Goal: Information Seeking & Learning: Find specific fact

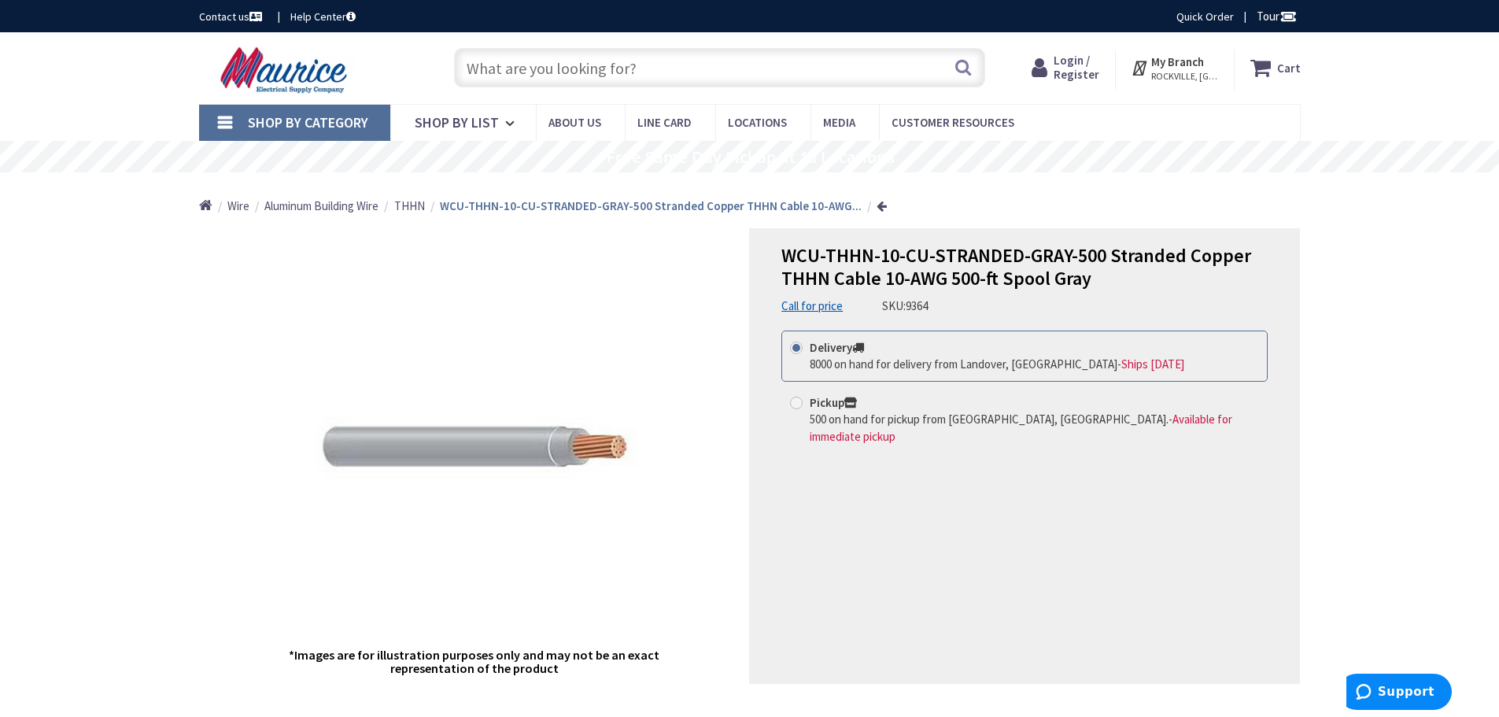
click at [526, 72] on input "text" at bounding box center [719, 67] width 531 height 39
paste input "GED THQD32100 100A 3P 240V 22KIC LOAD LUGS ONLYCIRCUIT BREAKER"
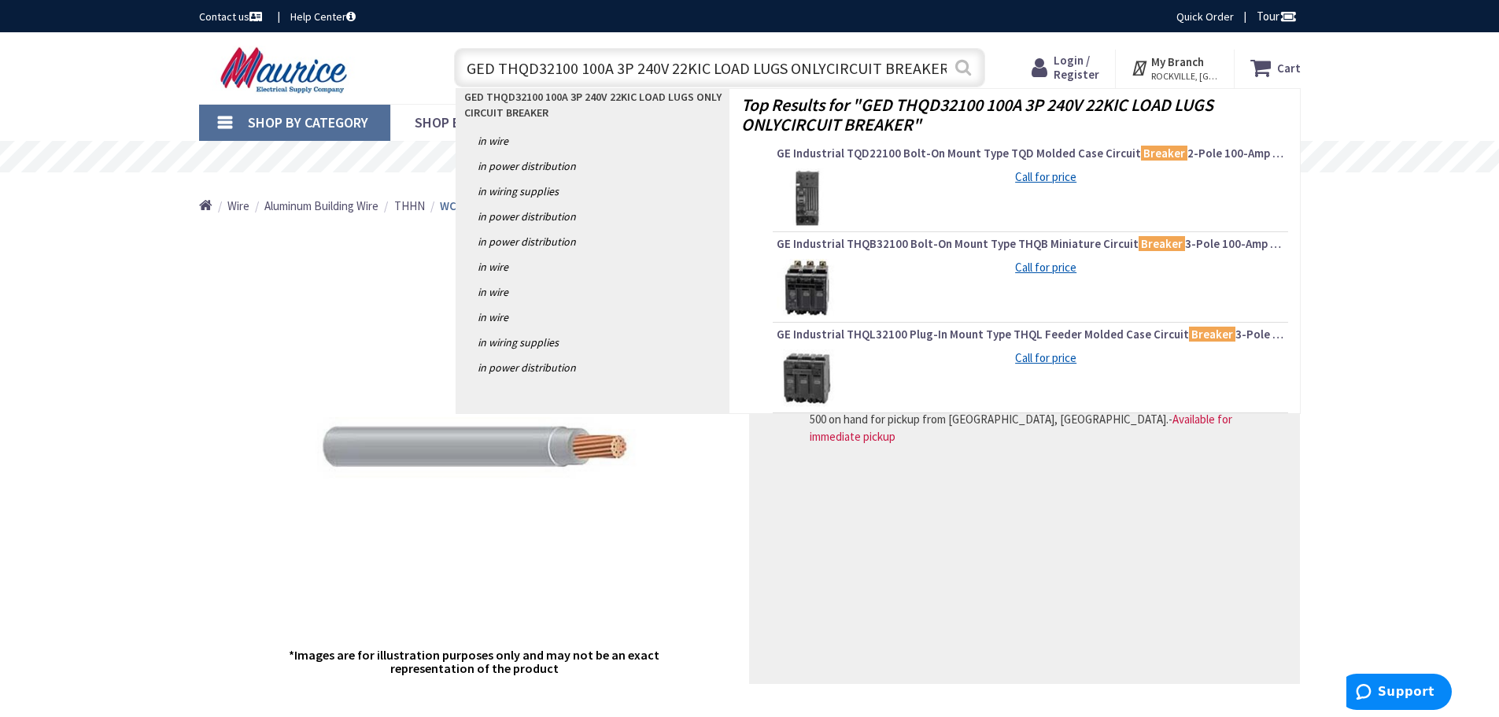
type input "GED THQD32100 100A 3P 240V 22KIC LOAD LUGS ONLYCIRCUIT BREAKER"
click at [962, 65] on button "Search" at bounding box center [963, 67] width 20 height 35
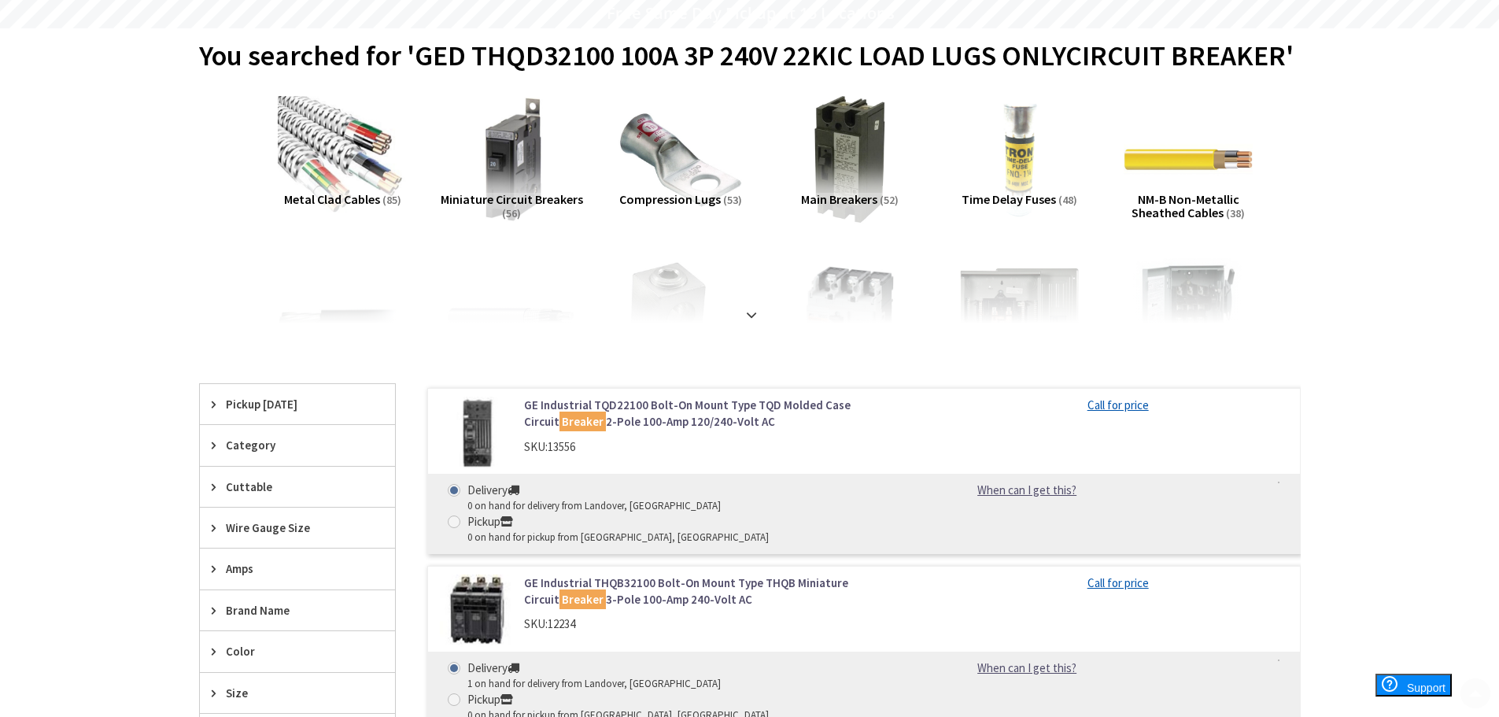
scroll to position [157, 0]
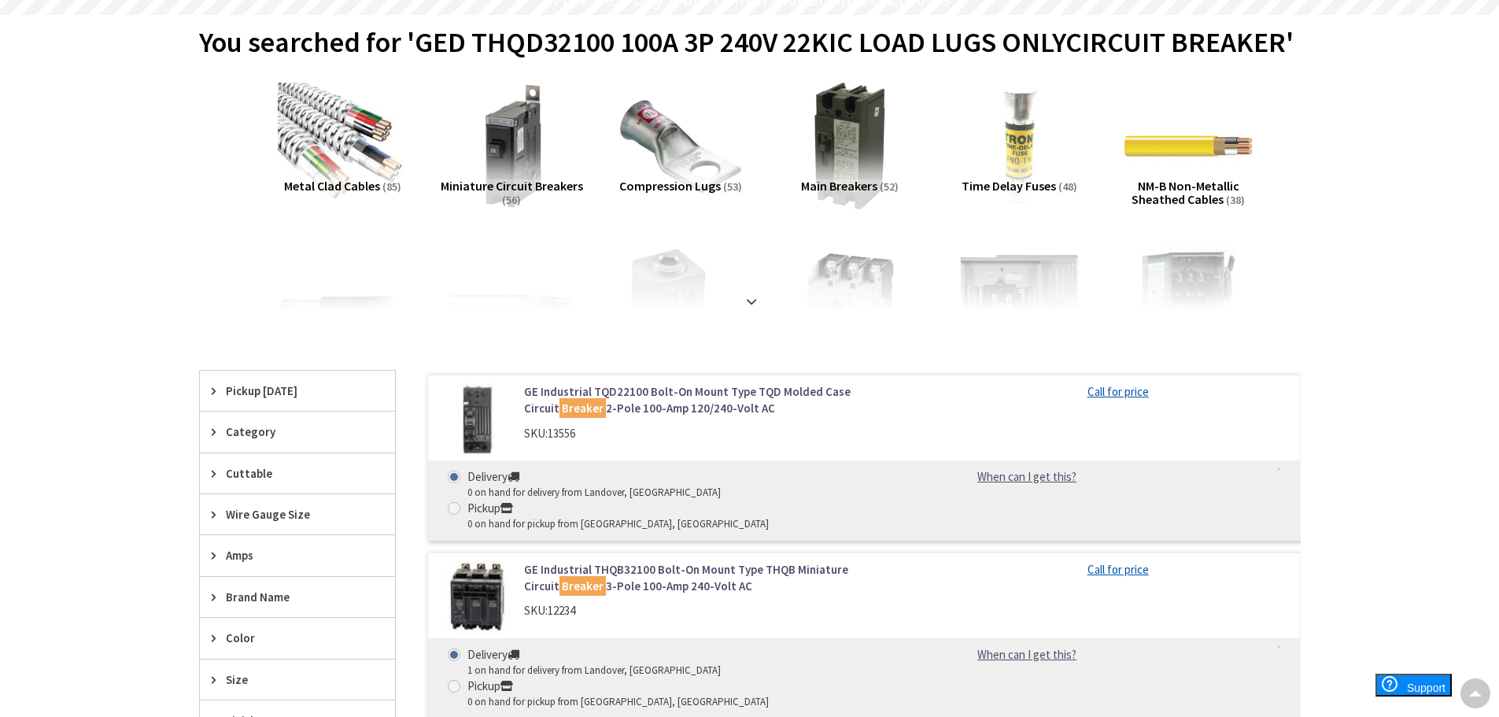
type input "Bethpage Ln, [GEOGRAPHIC_DATA], [GEOGRAPHIC_DATA]"
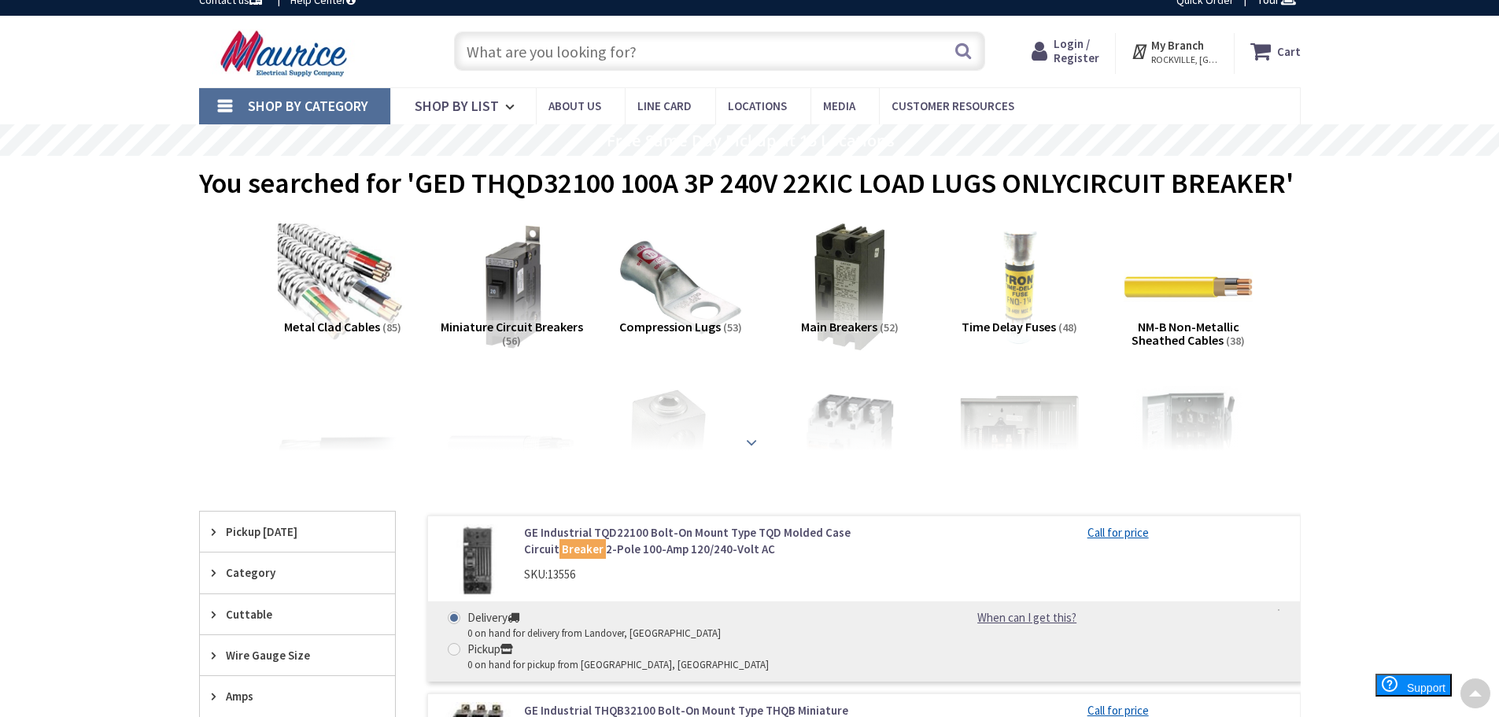
scroll to position [0, 0]
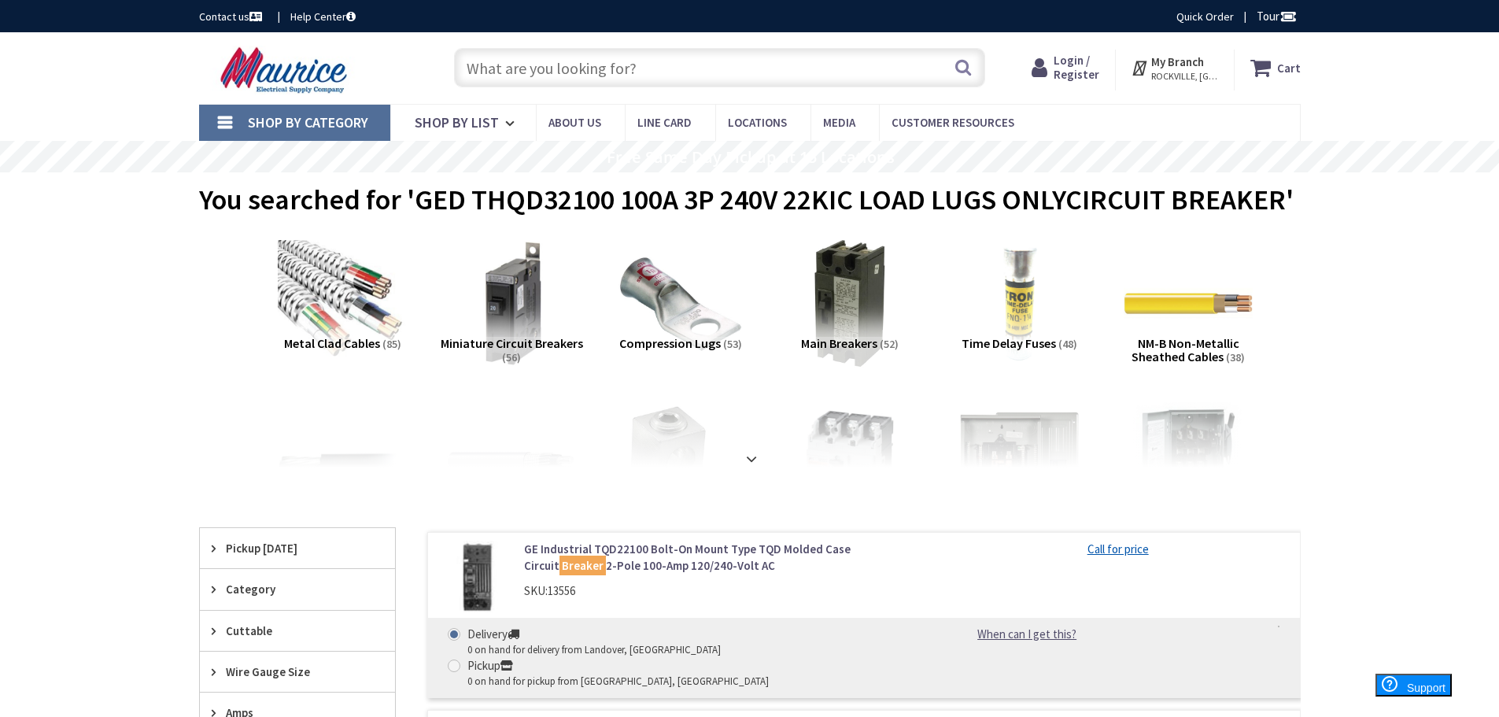
click at [514, 72] on input "text" at bounding box center [719, 67] width 531 height 39
paste input "THQD32100"
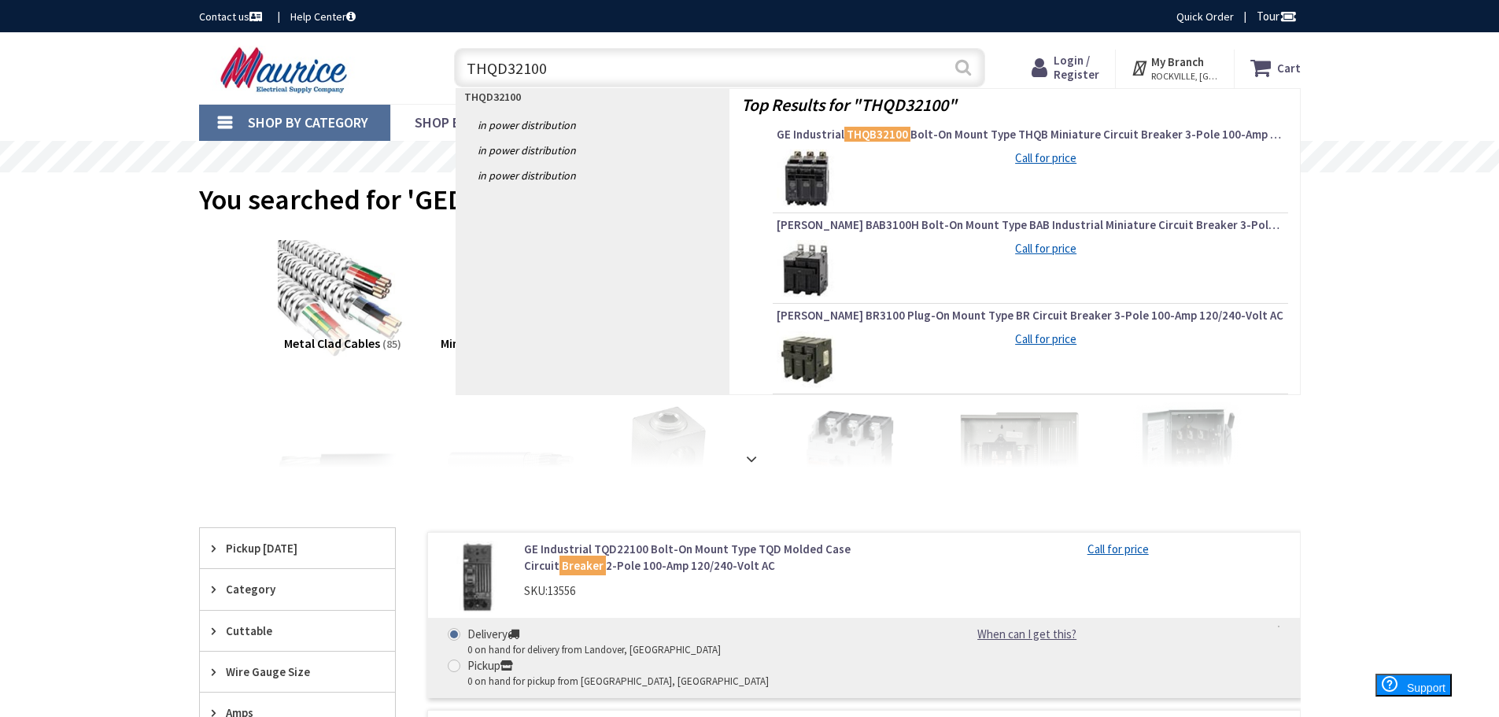
type input "THQD32100"
click at [961, 65] on button "Search" at bounding box center [963, 67] width 20 height 35
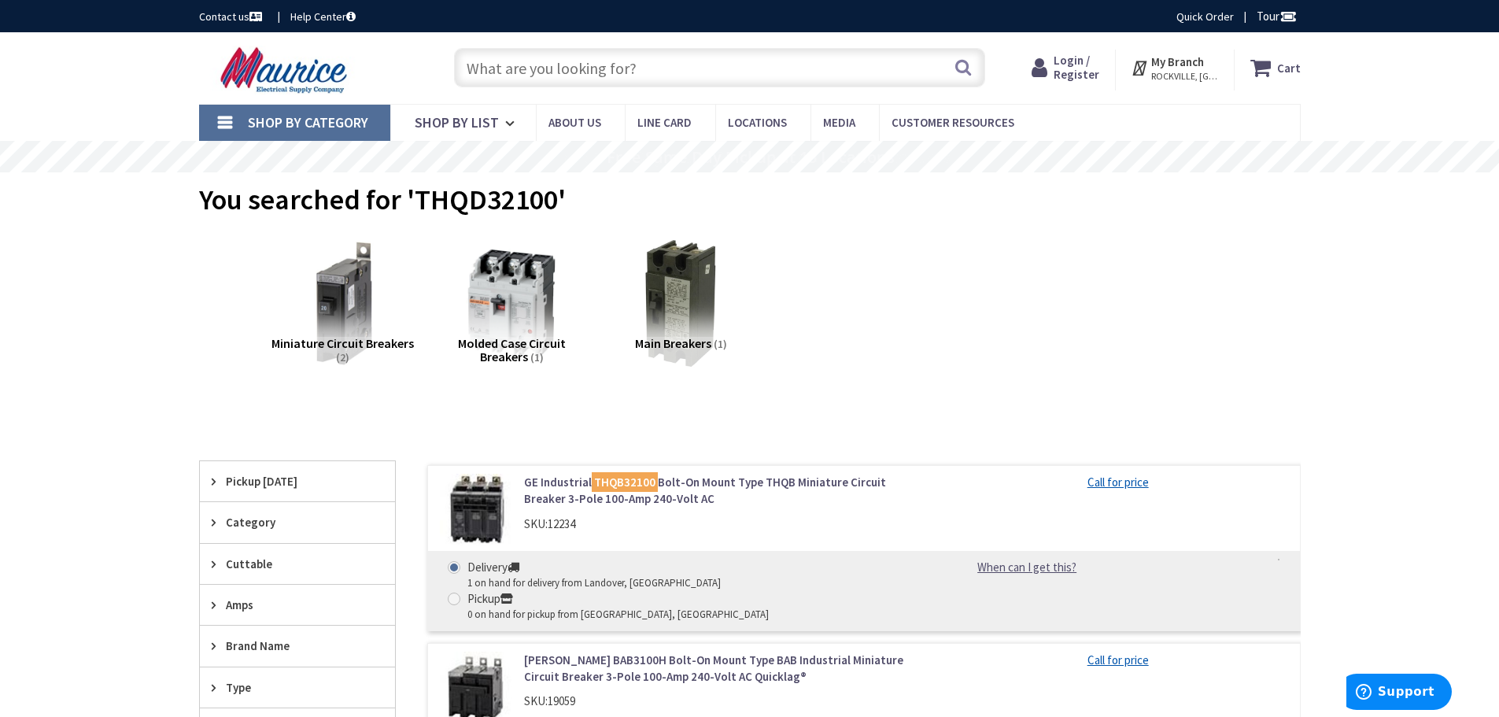
click at [531, 59] on input "text" at bounding box center [719, 67] width 531 height 39
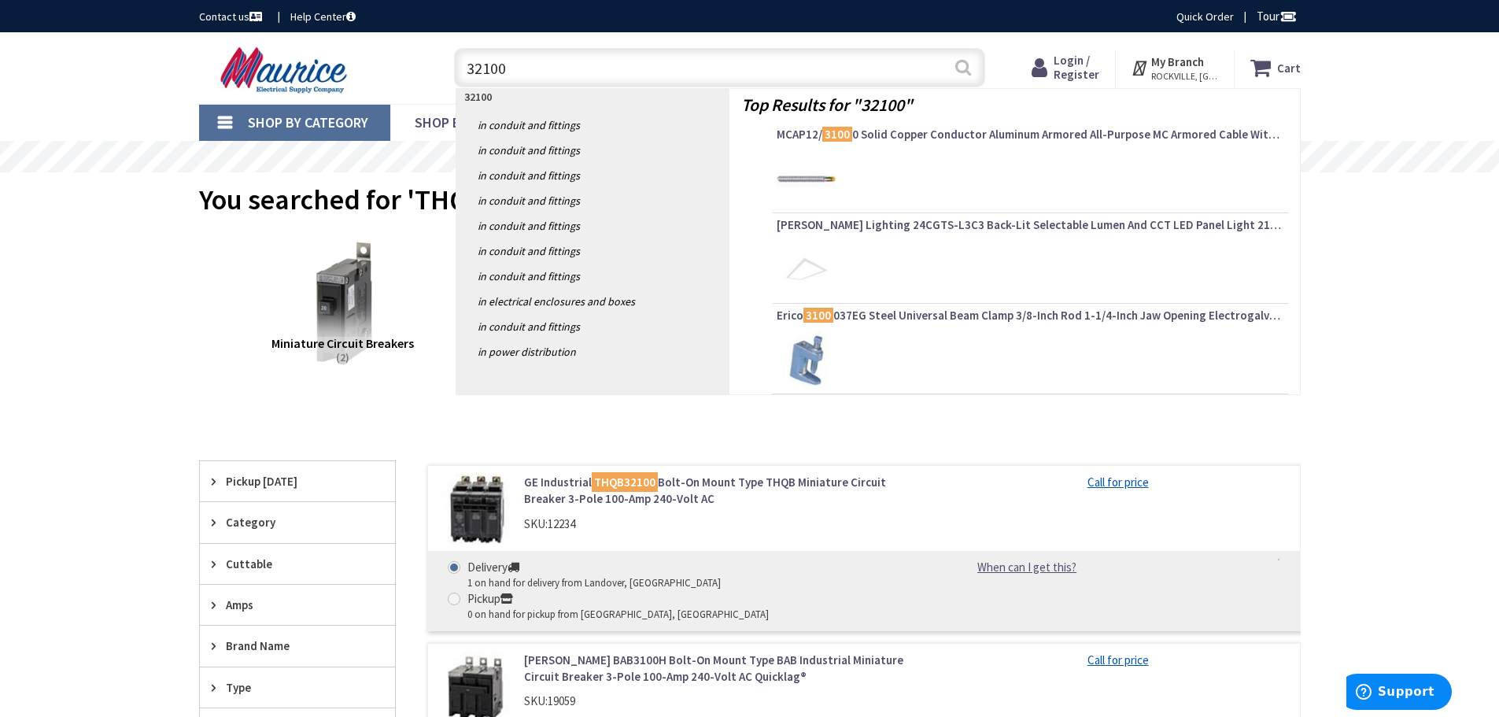
type input "32100"
click at [963, 65] on button "Search" at bounding box center [963, 67] width 20 height 35
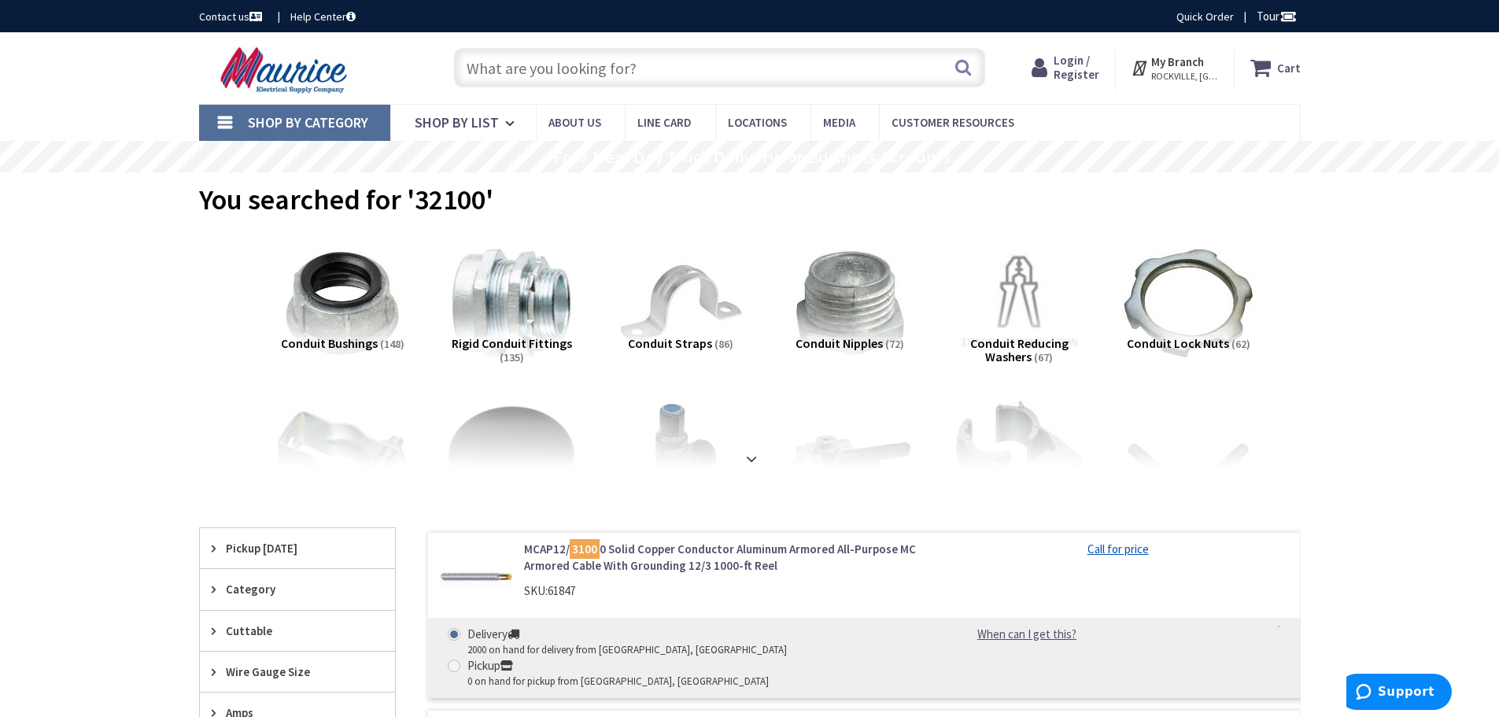
click at [525, 68] on input "text" at bounding box center [719, 67] width 531 height 39
paste input "CIRCUIT BREAKER"
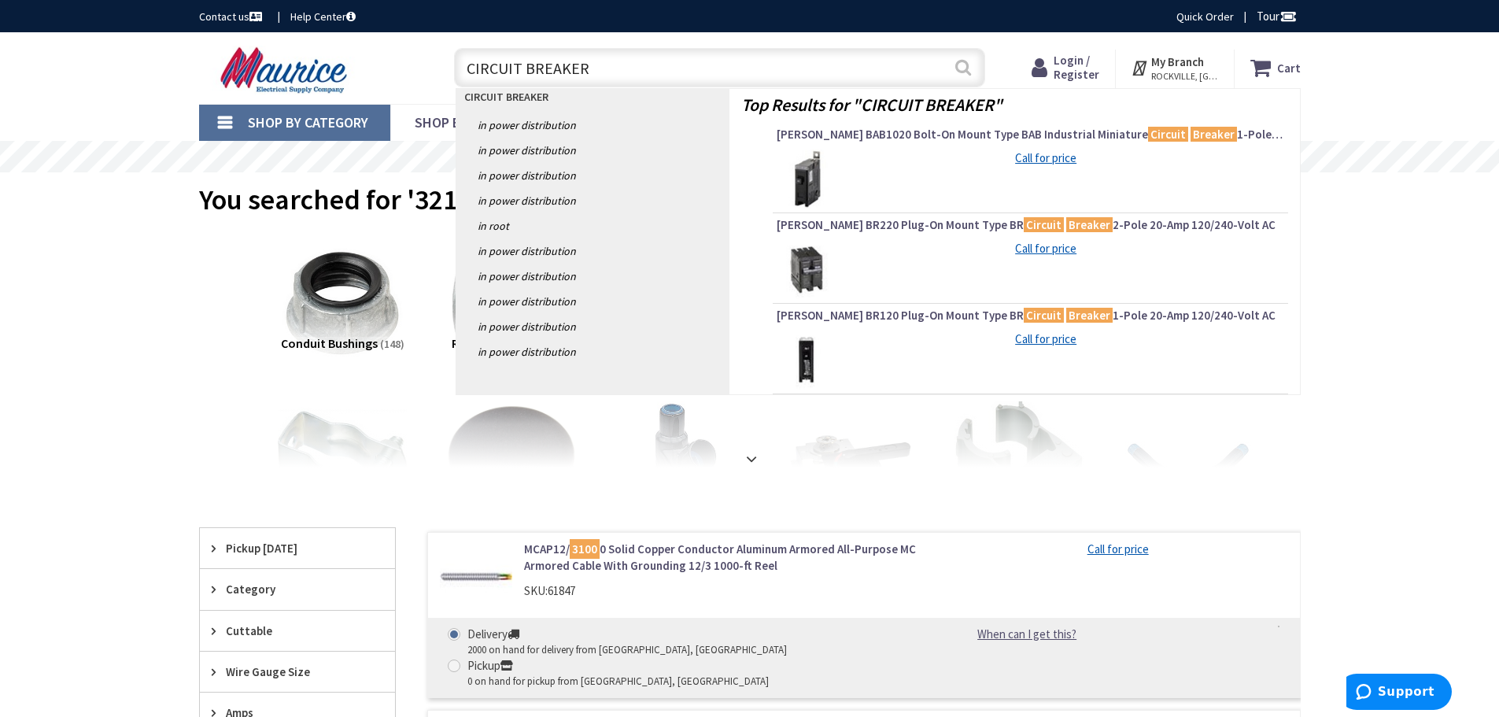
type input "CIRCUIT BREAKER"
click at [959, 65] on button "Search" at bounding box center [963, 67] width 20 height 35
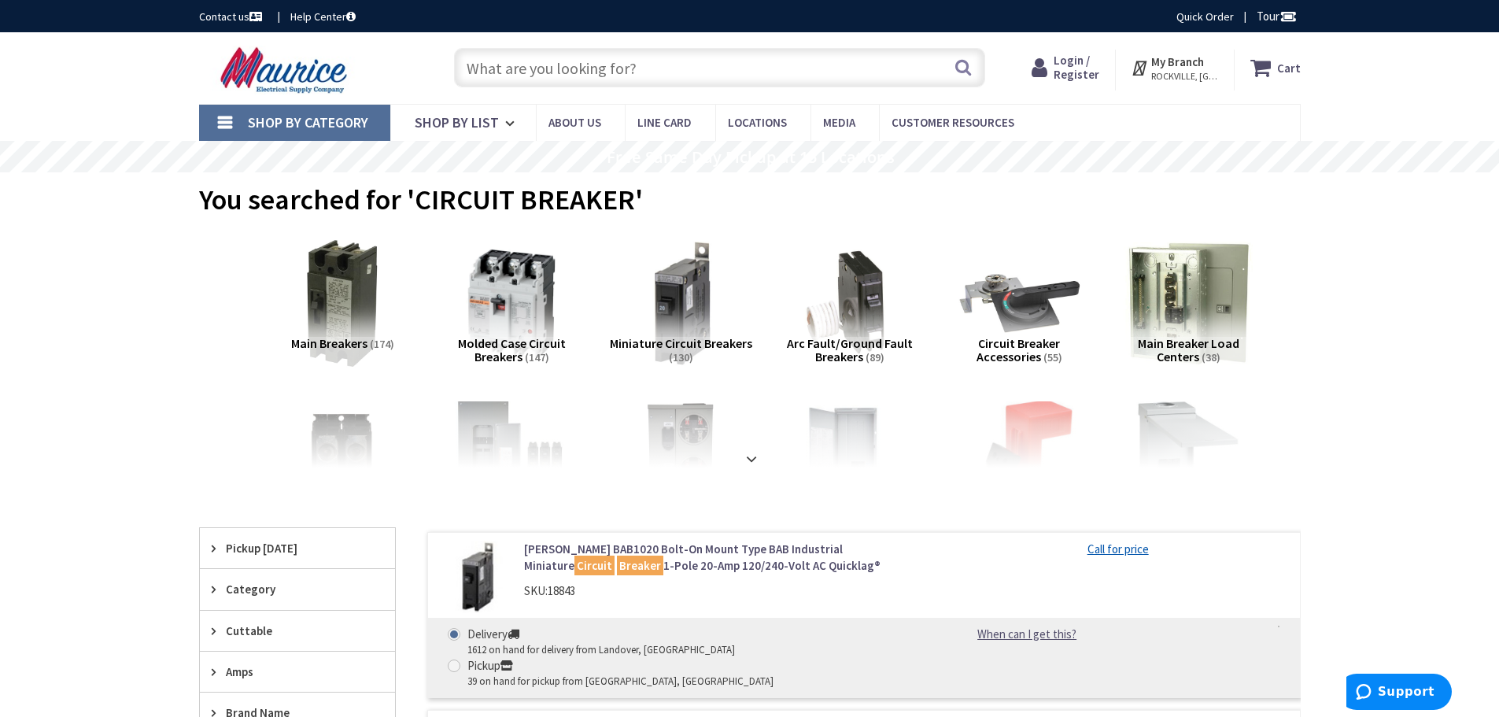
click at [533, 65] on input "text" at bounding box center [719, 67] width 531 height 39
paste input "NAB TQDSMTG SCREW KIT FOR TYPE TQD"
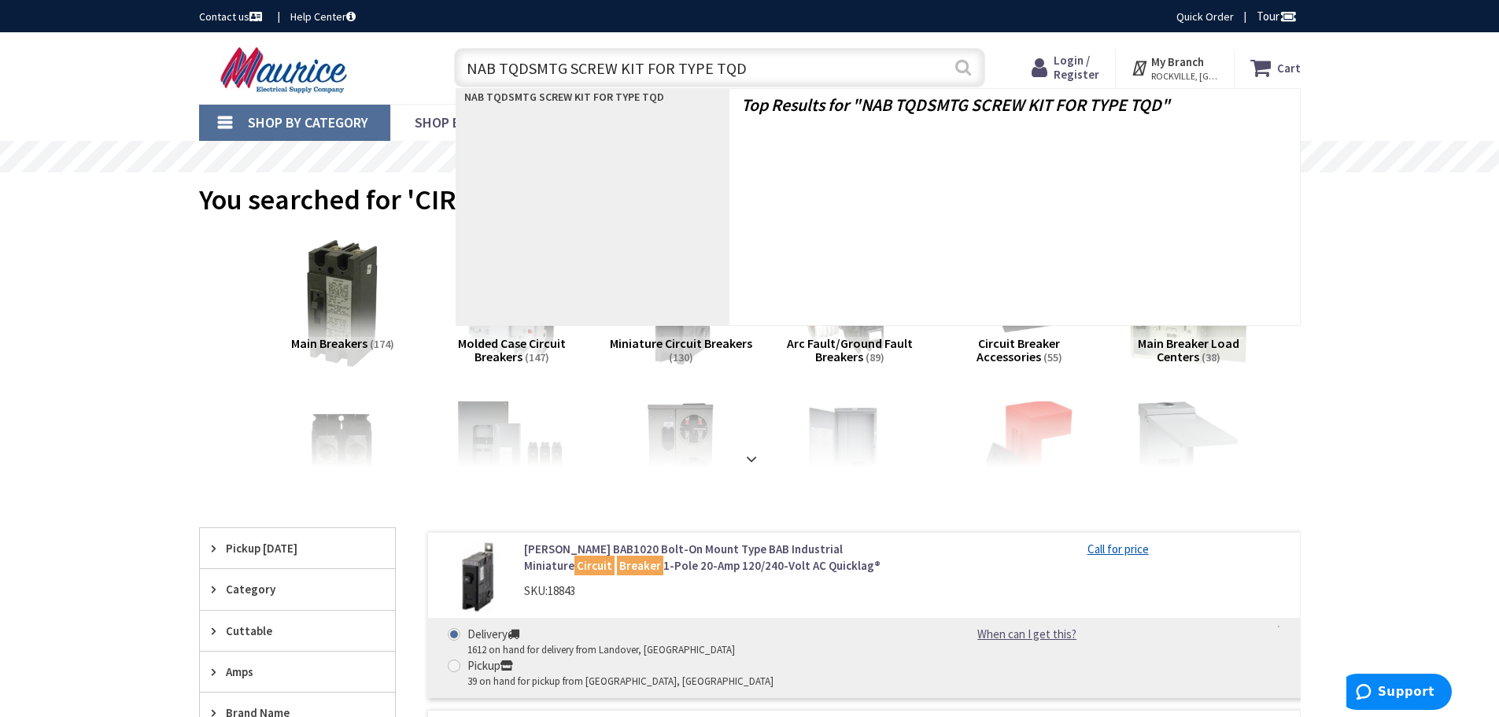
type input "NAB TQDSMTG SCREW KIT FOR TYPE TQD"
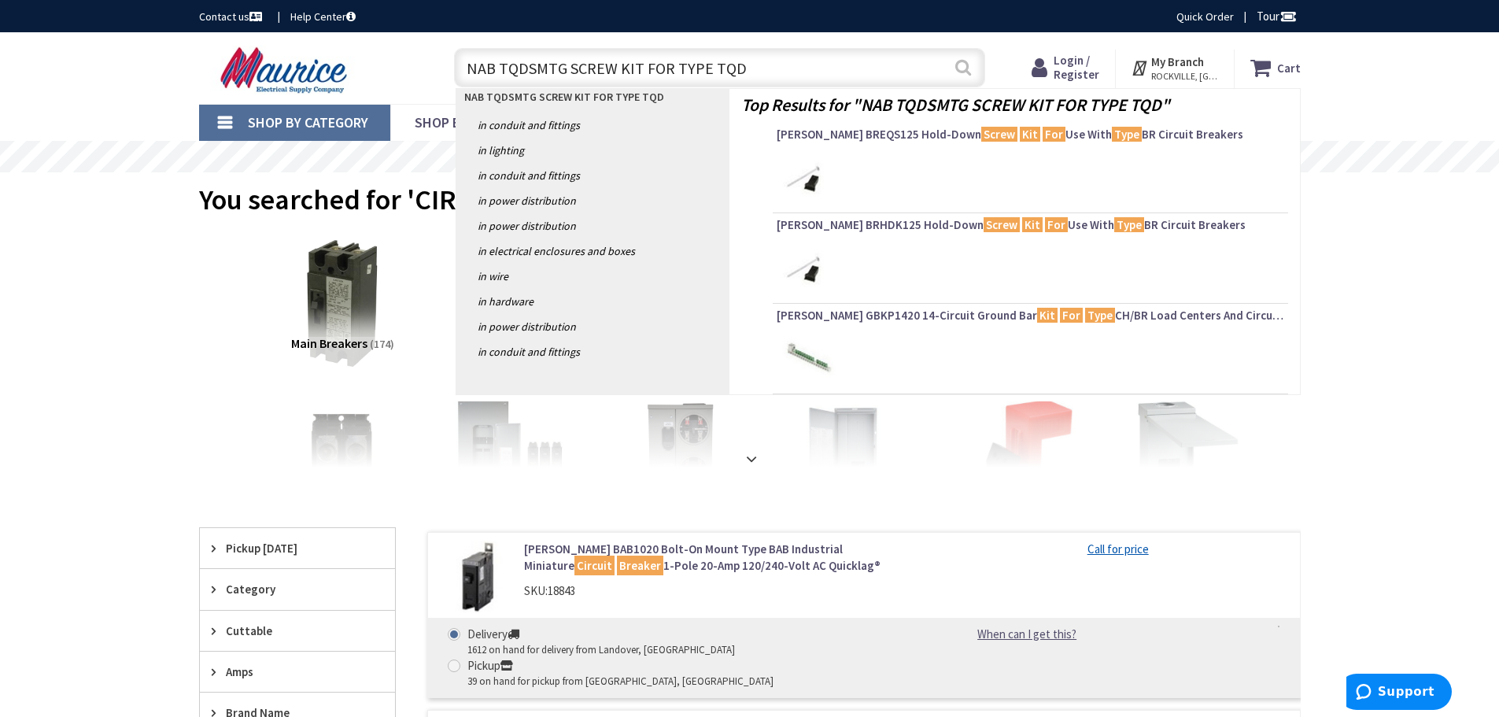
click at [958, 69] on button "Search" at bounding box center [963, 67] width 20 height 35
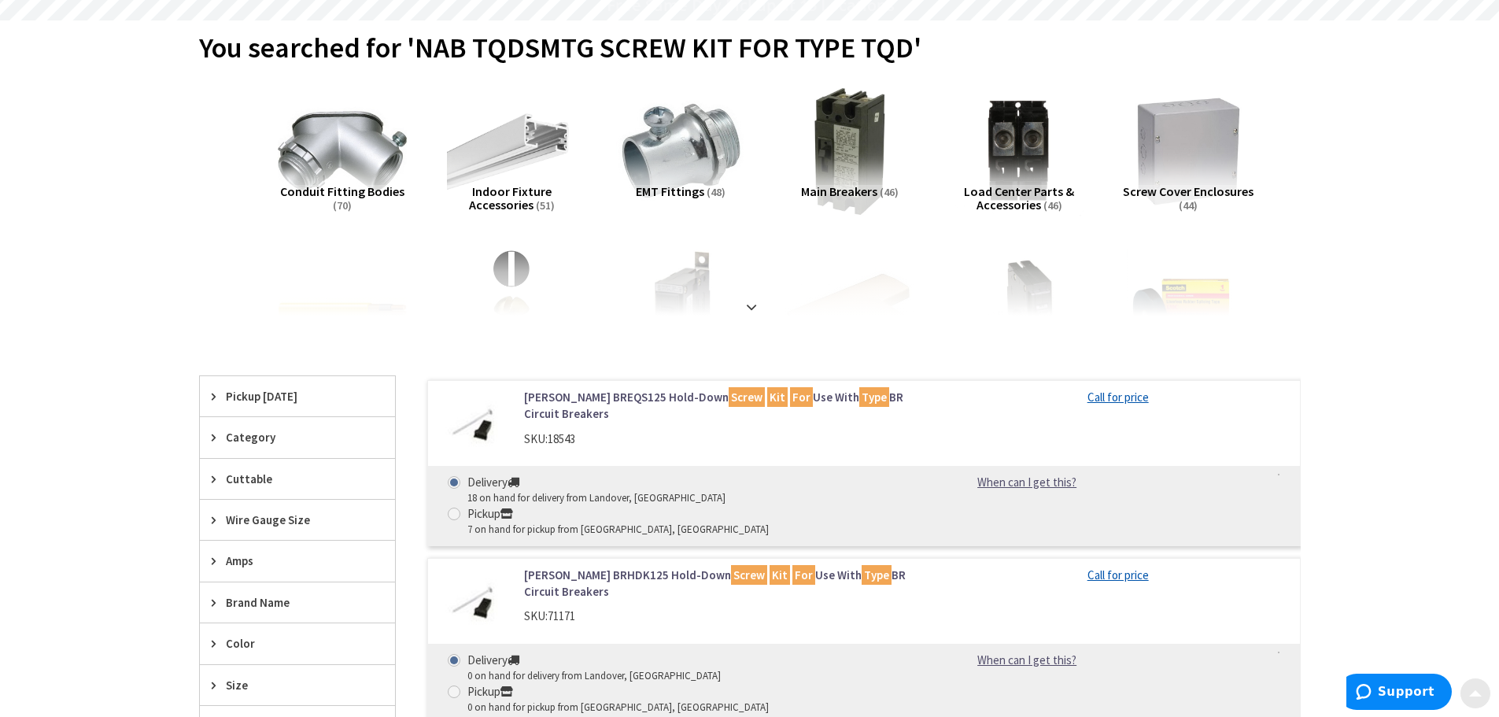
scroll to position [157, 0]
